Goal: Use online tool/utility: Use online tool/utility

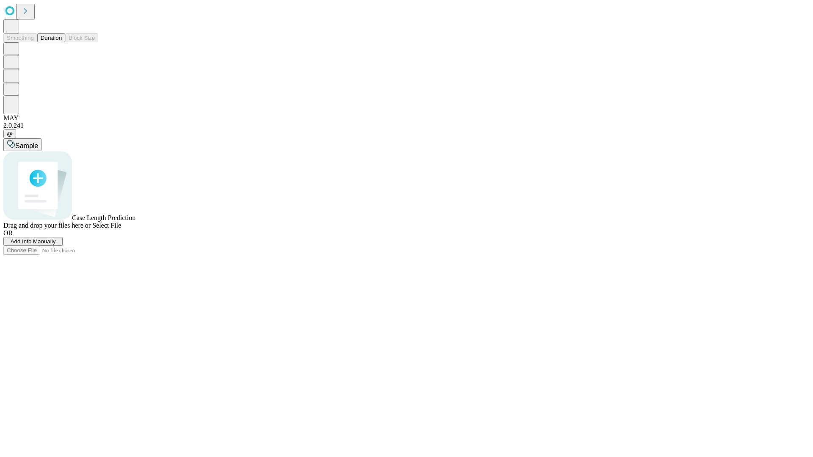
click at [62, 42] on button "Duration" at bounding box center [51, 37] width 28 height 9
click at [38, 142] on span "Sample" at bounding box center [26, 145] width 23 height 7
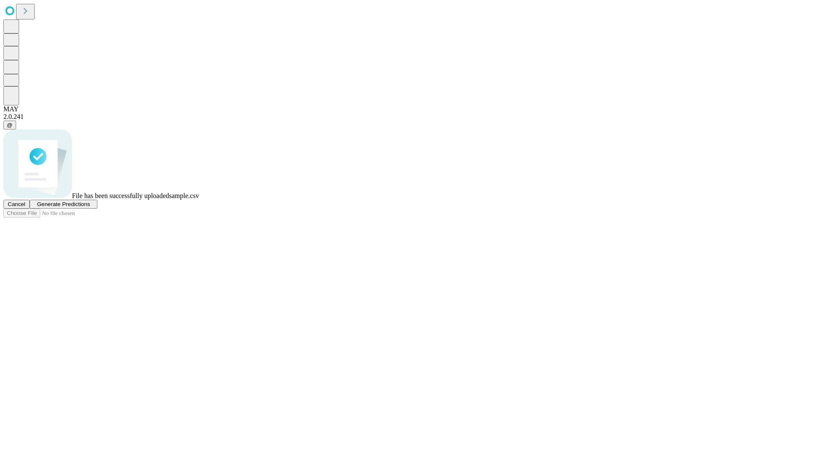
click at [90, 207] on span "Generate Predictions" at bounding box center [63, 204] width 53 height 6
